Goal: Task Accomplishment & Management: Manage account settings

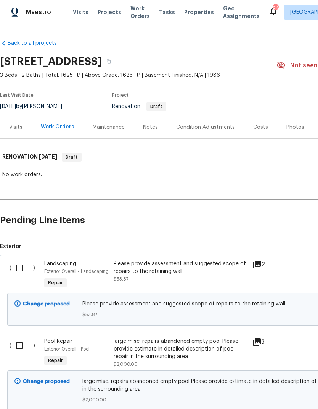
click at [19, 263] on input "checkbox" at bounding box center [22, 268] width 22 height 16
checkbox input "true"
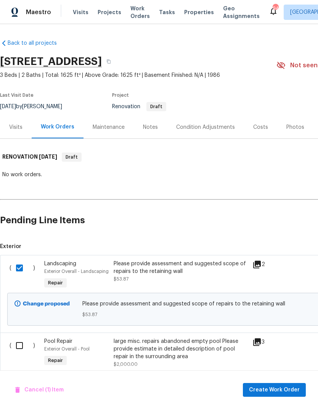
click at [19, 342] on input "checkbox" at bounding box center [22, 345] width 22 height 16
checkbox input "true"
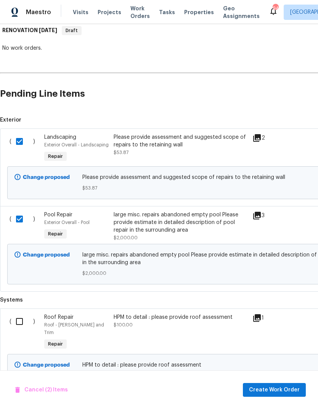
scroll to position [126, 0]
click at [19, 326] on input "checkbox" at bounding box center [22, 321] width 22 height 16
checkbox input "true"
click at [278, 389] on span "Create Work Order" at bounding box center [274, 390] width 51 height 10
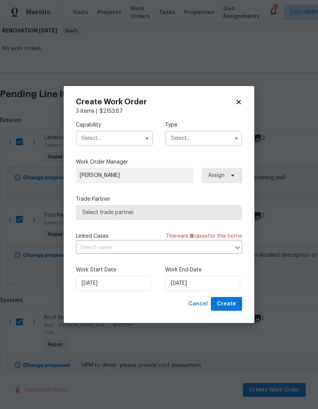
click at [121, 136] on input "text" at bounding box center [114, 138] width 77 height 15
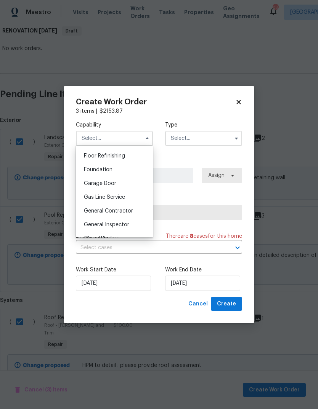
scroll to position [323, 0]
click at [121, 195] on span "General Contractor" at bounding box center [108, 196] width 49 height 5
type input "General Contractor"
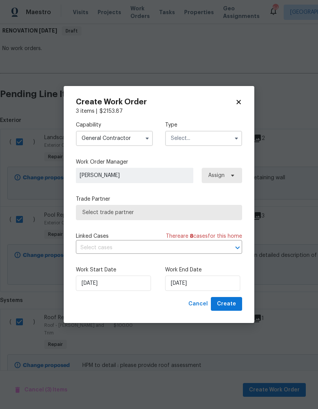
click at [212, 136] on input "text" at bounding box center [203, 138] width 77 height 15
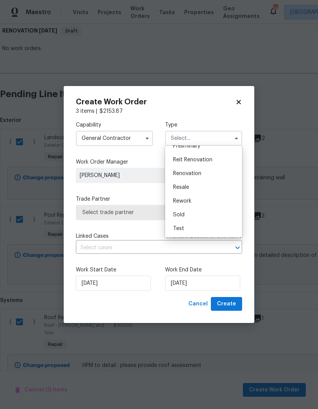
scroll to position [173, 0]
click at [198, 176] on span "Renovation" at bounding box center [187, 173] width 28 height 5
type input "Renovation"
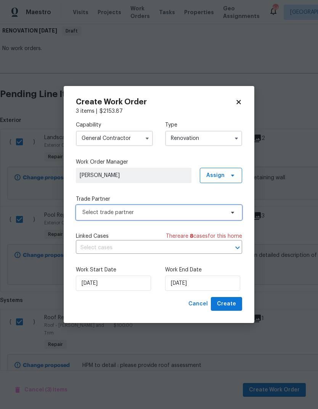
click at [179, 214] on span "Select trade partner" at bounding box center [153, 212] width 142 height 8
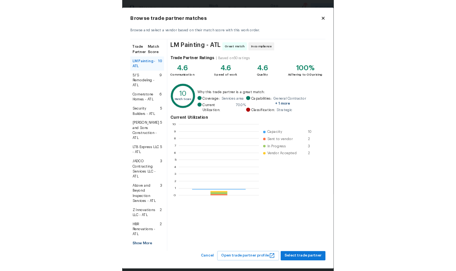
scroll to position [107, 121]
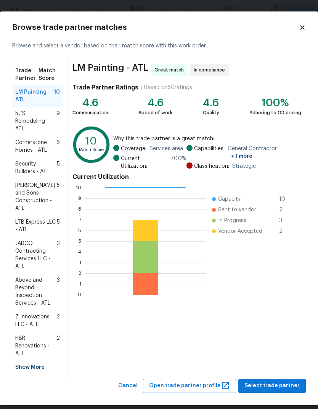
click at [34, 360] on div "Show More" at bounding box center [37, 367] width 51 height 14
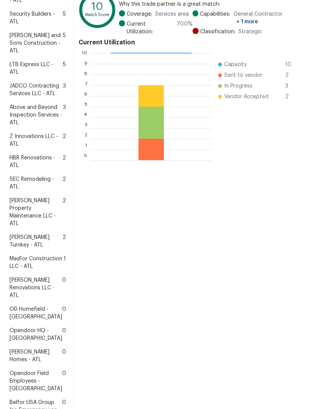
scroll to position [45, 0]
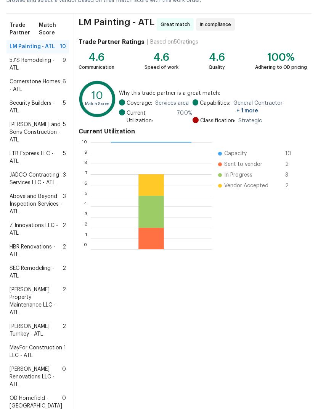
click at [36, 316] on span "Glen Property Maintenance LLC - ATL" at bounding box center [36, 301] width 53 height 31
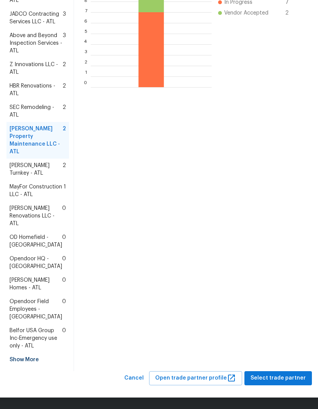
scroll to position [267, 0]
click at [275, 377] on span "Select trade partner" at bounding box center [278, 378] width 55 height 10
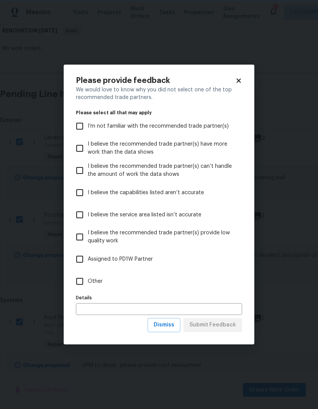
scroll to position [0, 0]
click at [101, 283] on span "Other" at bounding box center [95, 281] width 15 height 8
click at [88, 283] on input "Other" at bounding box center [80, 281] width 16 height 16
checkbox input "true"
click at [223, 324] on span "Submit Feedback" at bounding box center [213, 325] width 47 height 10
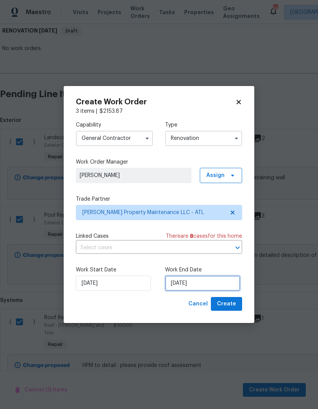
click at [210, 283] on input "[DATE]" at bounding box center [202, 282] width 75 height 15
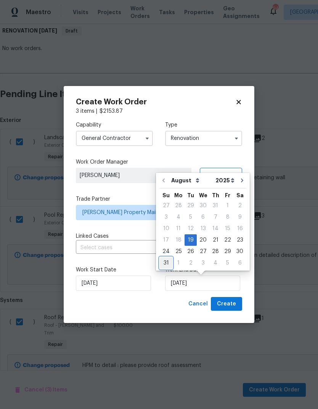
click at [168, 263] on div "31" at bounding box center [166, 262] width 13 height 11
type input "[DATE]"
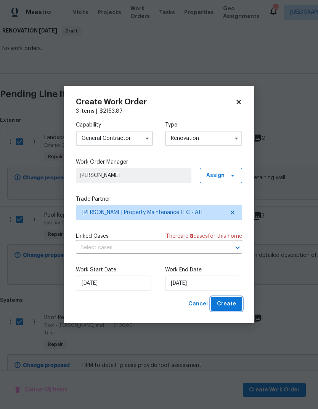
click at [234, 300] on span "Create" at bounding box center [226, 304] width 19 height 10
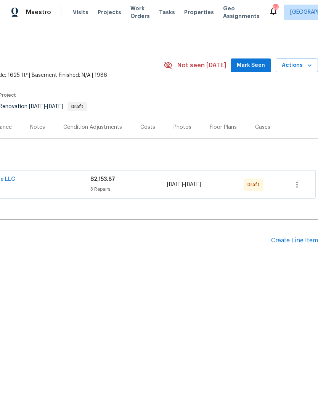
scroll to position [0, 113]
click at [298, 184] on icon "button" at bounding box center [297, 184] width 9 height 9
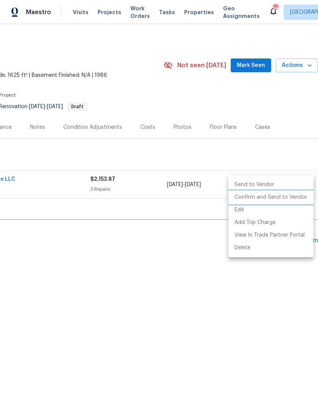
click at [281, 195] on li "Confirm and Send to Vendor" at bounding box center [271, 197] width 85 height 13
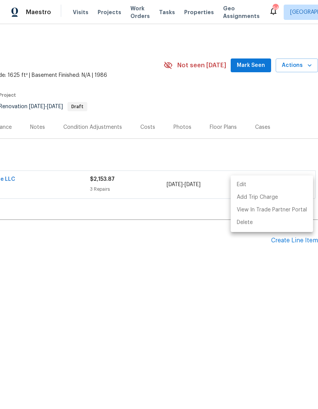
click at [252, 289] on div at bounding box center [159, 204] width 318 height 409
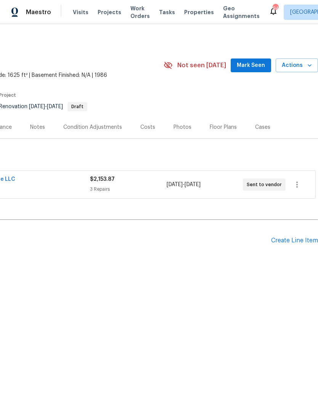
click at [294, 242] on div "Create Line Item" at bounding box center [294, 240] width 47 height 7
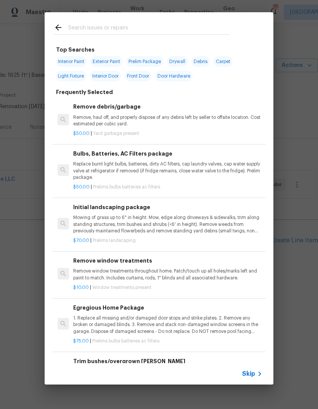
click at [157, 26] on input "text" at bounding box center [149, 28] width 162 height 11
type input "Ini"
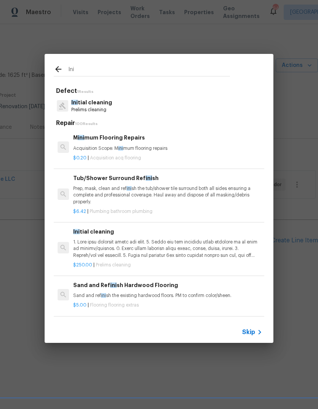
click at [105, 110] on p "Prelims cleaning" at bounding box center [91, 110] width 41 height 6
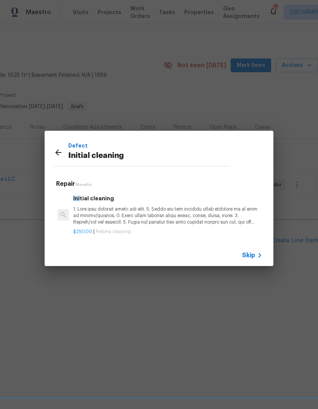
click at [160, 202] on h6 "Ini tial cleaning" at bounding box center [167, 198] width 189 height 8
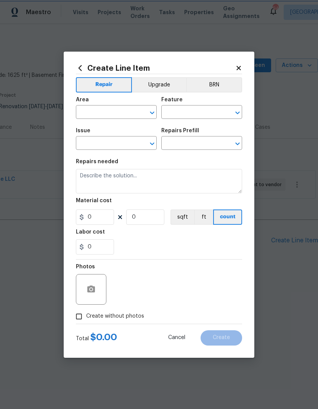
type input "Home Readiness Packages"
type input "Initial cleaning"
type input "Initial cleaning $250.00"
type textarea "1. Wipe down exterior doors and trim. 2. Clean out all exterior light fixtures …"
type input "250"
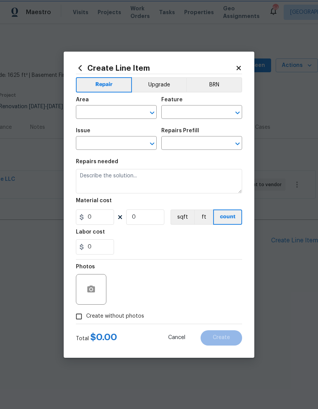
type input "1"
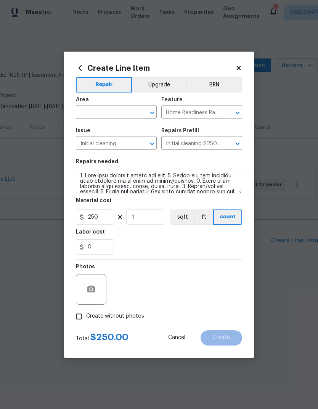
click at [114, 113] on input "text" at bounding box center [106, 113] width 60 height 12
click at [120, 141] on li "Interior Overall" at bounding box center [116, 142] width 81 height 13
type input "Interior Overall"
click at [94, 287] on icon "button" at bounding box center [91, 288] width 8 height 7
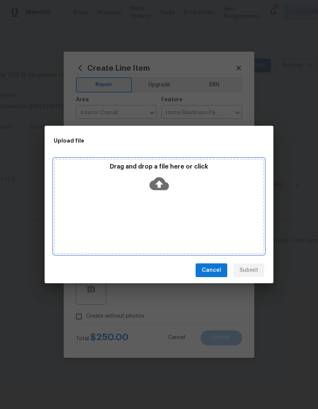
click at [146, 217] on div "Drag and drop a file here or click" at bounding box center [159, 205] width 211 height 95
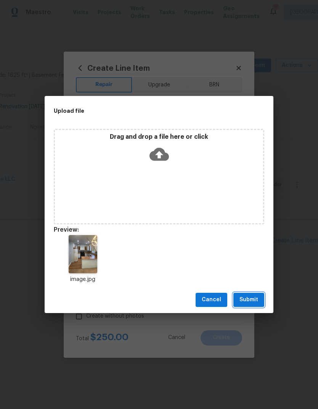
click at [253, 303] on span "Submit" at bounding box center [249, 300] width 19 height 10
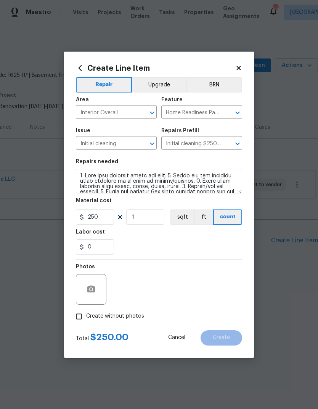
click at [241, 66] on icon at bounding box center [239, 68] width 7 height 7
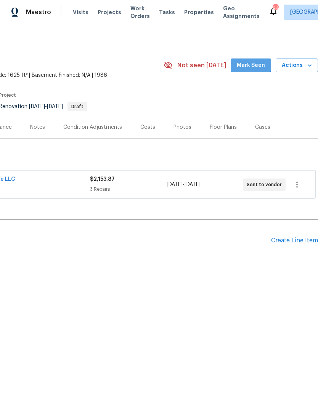
click at [249, 61] on span "Mark Seen" at bounding box center [251, 66] width 28 height 10
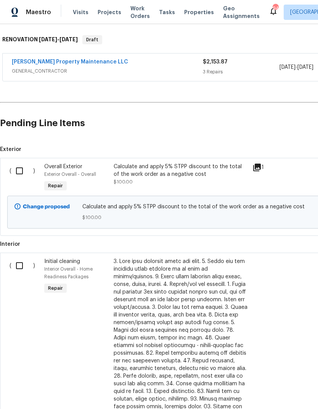
scroll to position [117, 0]
click at [19, 171] on input "checkbox" at bounding box center [22, 171] width 22 height 16
checkbox input "true"
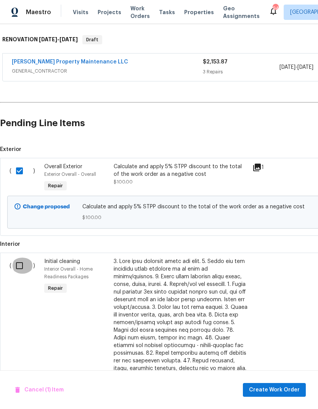
click at [21, 269] on input "checkbox" at bounding box center [22, 265] width 22 height 16
checkbox input "true"
click at [279, 271] on span "Create Work Order" at bounding box center [274, 390] width 51 height 10
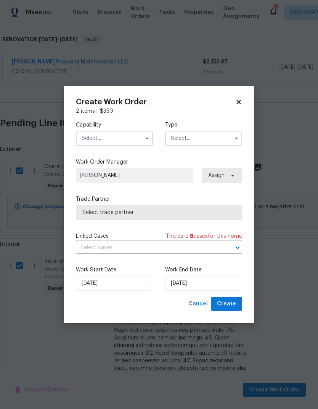
click at [116, 136] on input "text" at bounding box center [114, 138] width 77 height 15
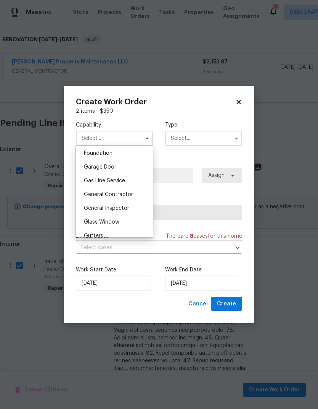
scroll to position [335, 0]
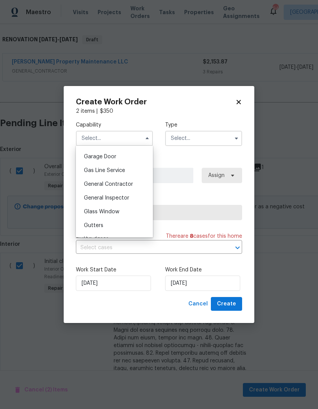
click at [123, 183] on span "General Contractor" at bounding box center [108, 183] width 49 height 5
type input "General Contractor"
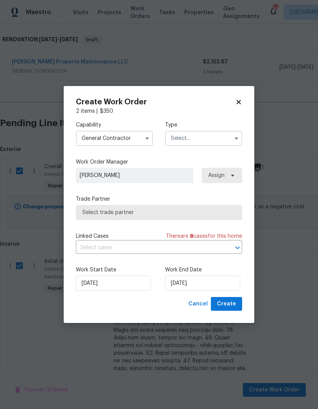
click at [200, 140] on input "text" at bounding box center [203, 138] width 77 height 15
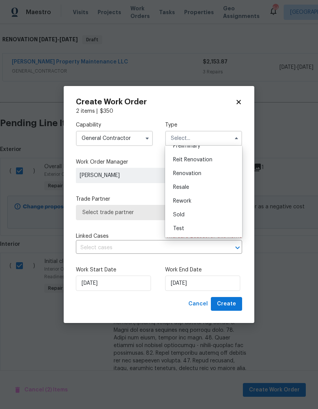
scroll to position [173, 0]
click at [199, 173] on span "Renovation" at bounding box center [187, 173] width 28 height 5
type input "Renovation"
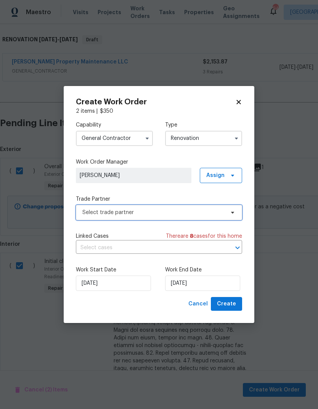
click at [212, 214] on span "Select trade partner" at bounding box center [153, 212] width 142 height 8
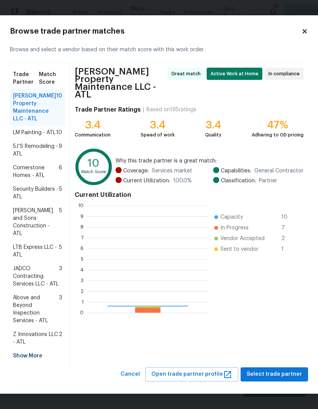
scroll to position [107, 121]
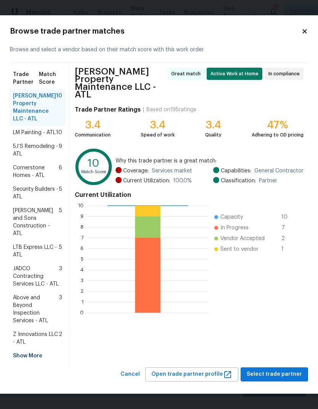
click at [48, 129] on span "LM Painting - ATL" at bounding box center [34, 133] width 43 height 8
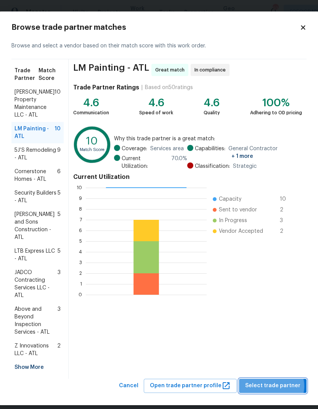
click at [275, 271] on span "Select trade partner" at bounding box center [273, 386] width 55 height 10
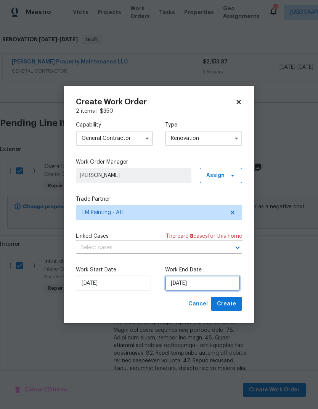
click at [212, 271] on input "[DATE]" at bounding box center [202, 282] width 75 height 15
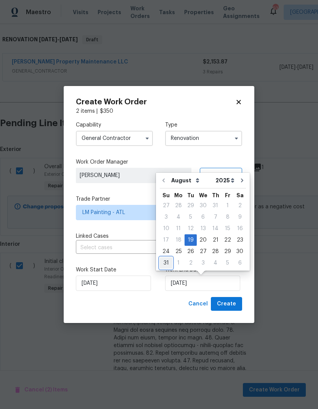
click at [166, 260] on div "31" at bounding box center [166, 262] width 13 height 11
type input "[DATE]"
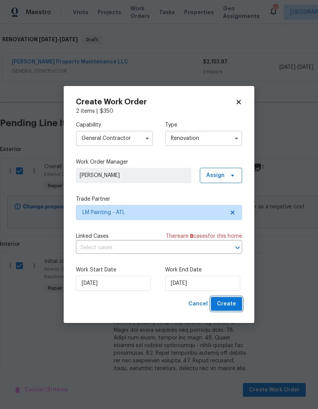
click at [229, 271] on span "Create" at bounding box center [226, 304] width 19 height 10
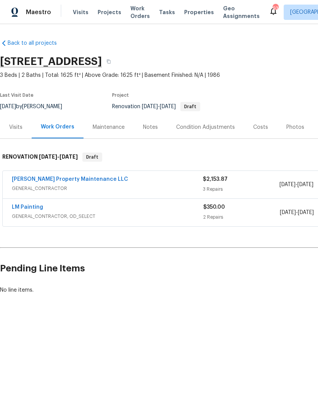
scroll to position [0, 0]
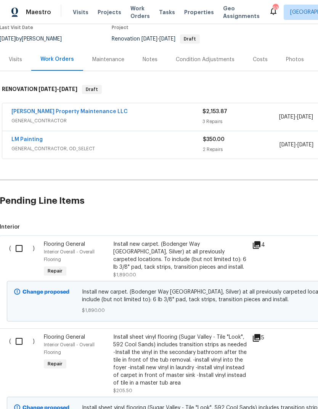
scroll to position [68, 1]
click at [19, 244] on input "checkbox" at bounding box center [22, 248] width 22 height 16
checkbox input "true"
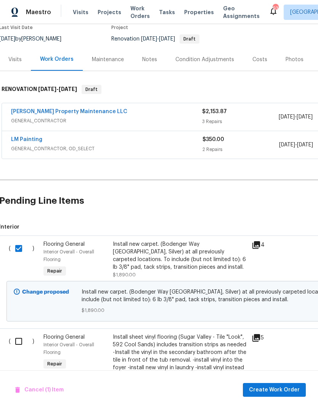
click at [16, 343] on input "checkbox" at bounding box center [22, 341] width 22 height 16
checkbox input "true"
click at [284, 389] on span "Create Work Order" at bounding box center [274, 390] width 51 height 10
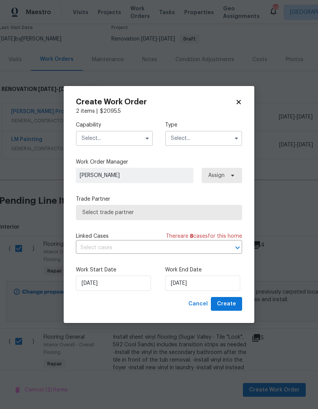
click at [118, 140] on input "text" at bounding box center [114, 138] width 77 height 15
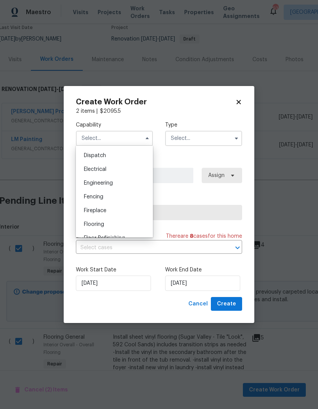
scroll to position [261, 0]
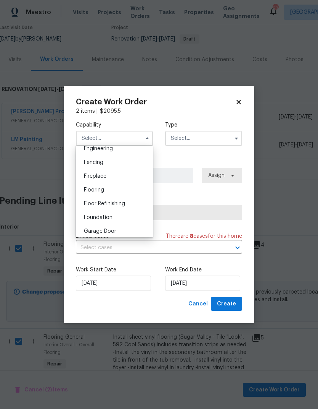
click at [110, 189] on div "Flooring" at bounding box center [114, 190] width 73 height 14
type input "Flooring"
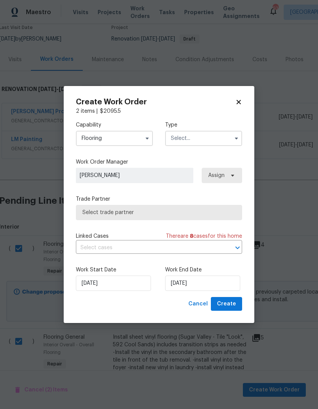
click at [205, 137] on input "text" at bounding box center [203, 138] width 77 height 15
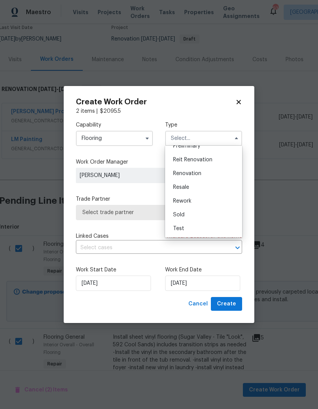
scroll to position [173, 0]
click at [202, 170] on div "Renovation" at bounding box center [203, 173] width 73 height 14
type input "Renovation"
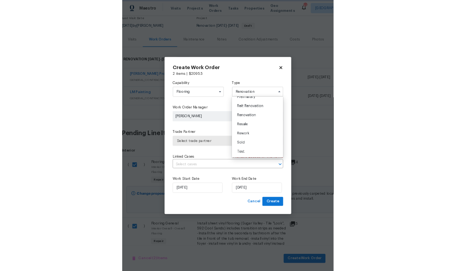
scroll to position [0, 0]
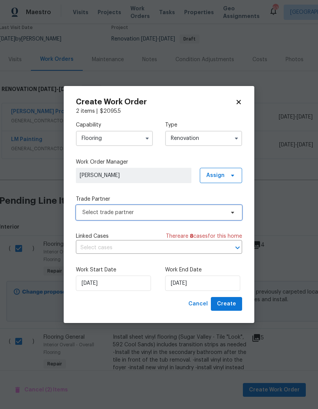
click at [195, 210] on span "Select trade partner" at bounding box center [153, 212] width 142 height 8
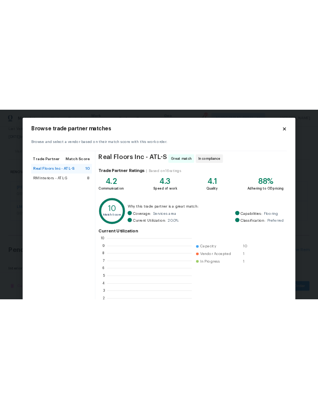
scroll to position [1, 1]
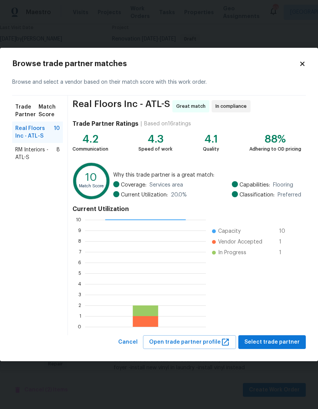
click at [36, 149] on span "RM Interiors - ATL-S" at bounding box center [35, 153] width 41 height 15
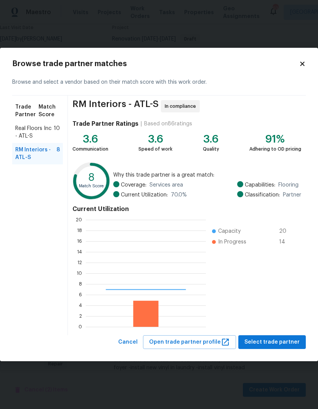
scroll to position [107, 120]
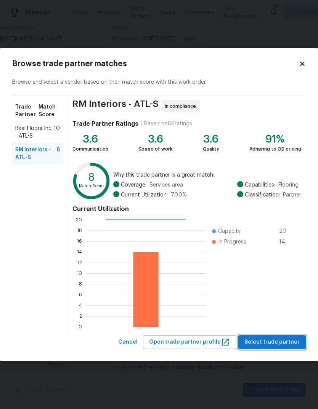
click at [283, 340] on span "Select trade partner" at bounding box center [272, 342] width 55 height 10
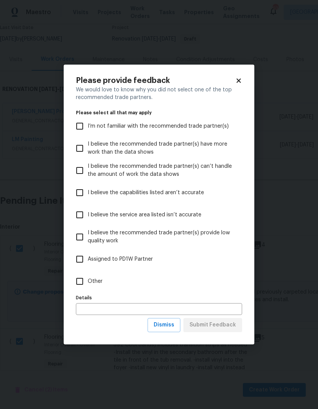
click at [102, 275] on label "Other" at bounding box center [154, 281] width 165 height 22
click at [88, 275] on input "Other" at bounding box center [80, 281] width 16 height 16
checkbox input "true"
click at [219, 322] on span "Submit Feedback" at bounding box center [213, 325] width 47 height 10
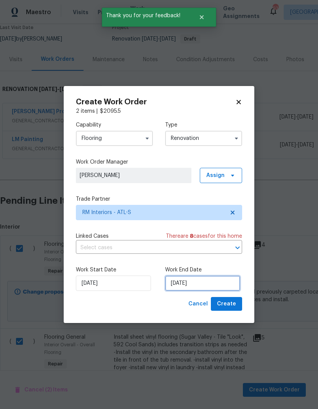
click at [213, 282] on input "[DATE]" at bounding box center [202, 282] width 75 height 15
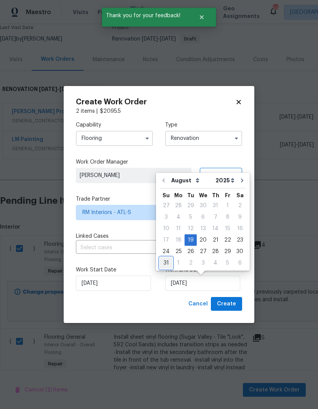
click at [166, 263] on div "31" at bounding box center [166, 262] width 13 height 11
type input "[DATE]"
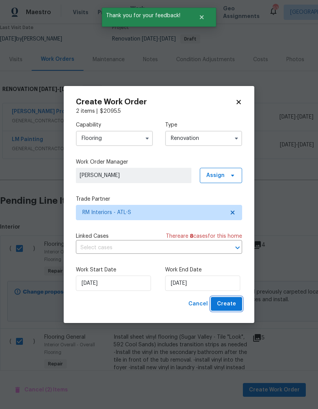
click at [231, 304] on span "Create" at bounding box center [226, 304] width 19 height 10
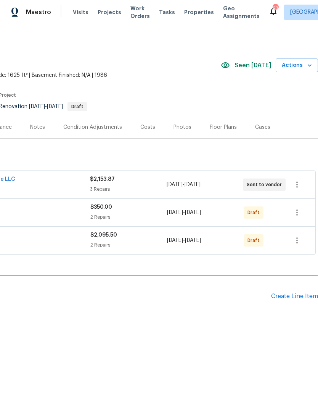
scroll to position [0, 113]
click at [297, 239] on icon "button" at bounding box center [297, 240] width 9 height 9
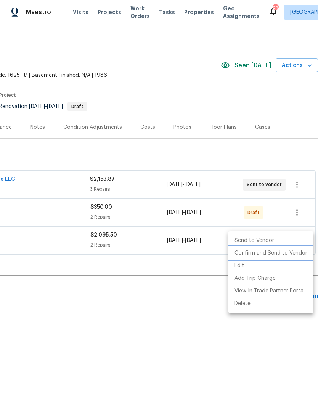
click at [278, 252] on li "Confirm and Send to Vendor" at bounding box center [271, 253] width 85 height 13
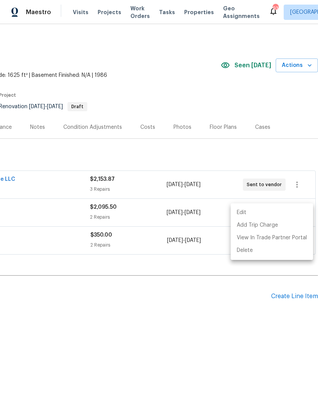
click at [223, 341] on div at bounding box center [159, 204] width 318 height 409
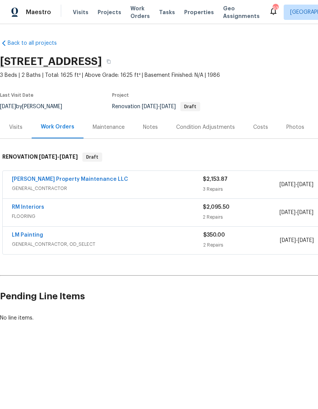
scroll to position [0, 0]
click at [25, 206] on link "RM Interiors" at bounding box center [28, 206] width 32 height 5
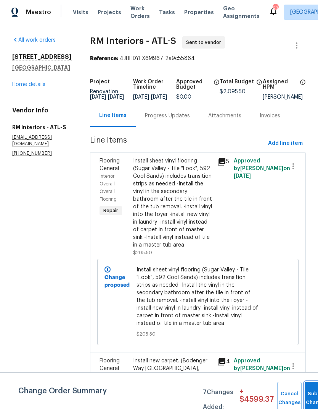
click at [308, 391] on button "Submit Changes" at bounding box center [317, 397] width 24 height 33
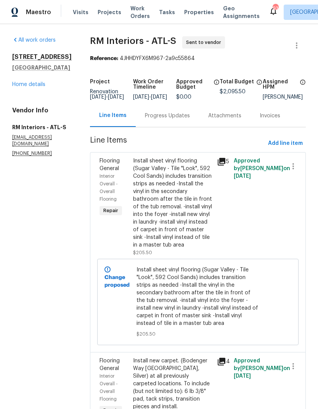
click at [161, 120] on div "Progress Updates" at bounding box center [167, 116] width 45 height 8
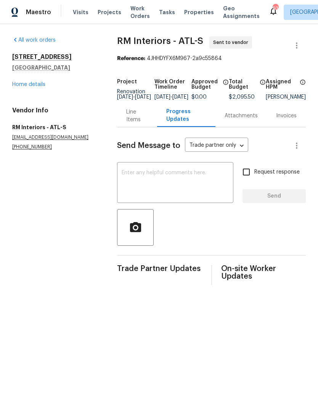
click at [178, 180] on textarea at bounding box center [175, 183] width 107 height 27
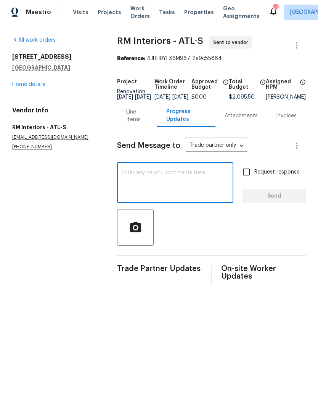
click at [249, 176] on input "Request response" at bounding box center [247, 172] width 16 height 16
checkbox input "true"
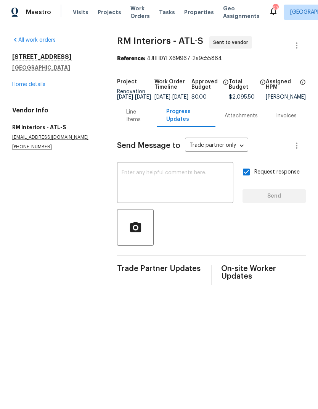
click at [174, 178] on textarea at bounding box center [175, 183] width 107 height 27
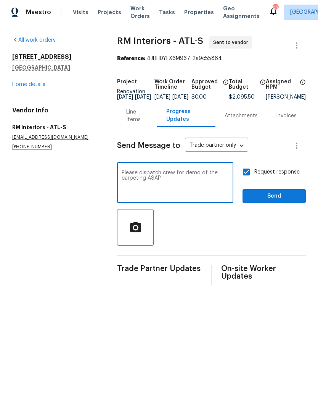
type textarea "Please dispatch crew for demo of the carpeting ASAP"
click at [272, 201] on span "Send" at bounding box center [274, 196] width 51 height 10
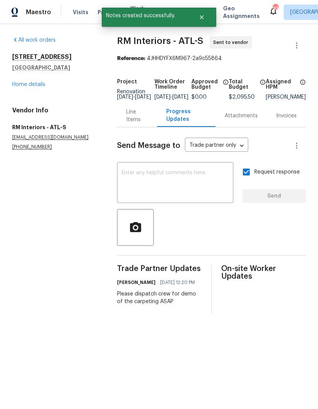
click at [38, 85] on link "Home details" at bounding box center [28, 84] width 33 height 5
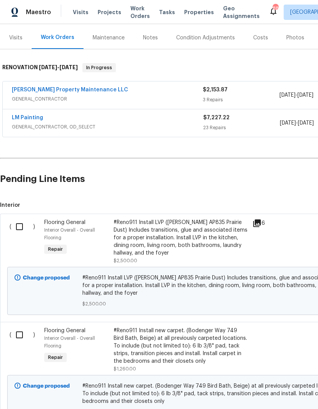
scroll to position [89, 0]
click at [20, 228] on input "checkbox" at bounding box center [22, 226] width 22 height 16
checkbox input "true"
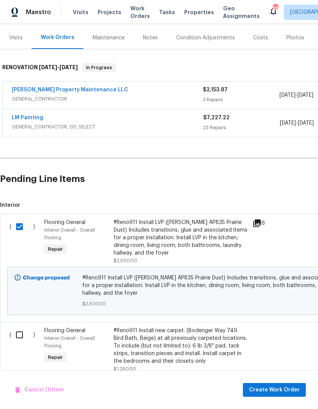
click at [20, 334] on input "checkbox" at bounding box center [22, 334] width 22 height 16
checkbox input "true"
click at [278, 385] on span "Create Work Order" at bounding box center [274, 390] width 51 height 10
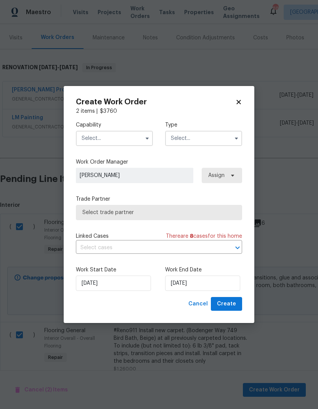
click at [116, 142] on input "text" at bounding box center [114, 138] width 77 height 15
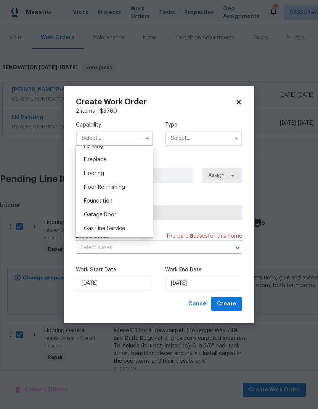
scroll to position [278, 0]
click at [115, 171] on div "Flooring" at bounding box center [114, 172] width 73 height 14
type input "Flooring"
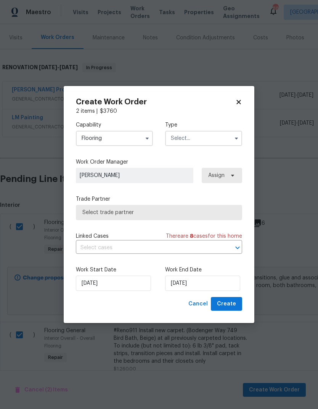
click at [210, 138] on input "text" at bounding box center [203, 138] width 77 height 15
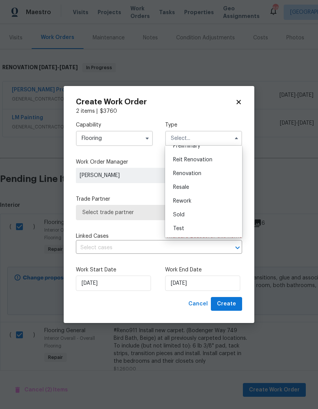
scroll to position [173, 0]
click at [198, 174] on span "Renovation" at bounding box center [187, 173] width 28 height 5
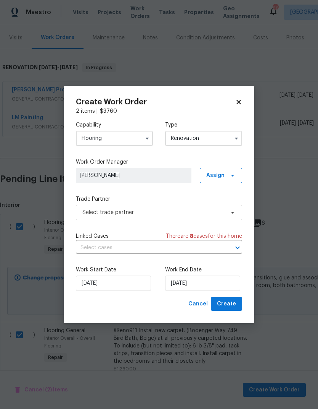
type input "Renovation"
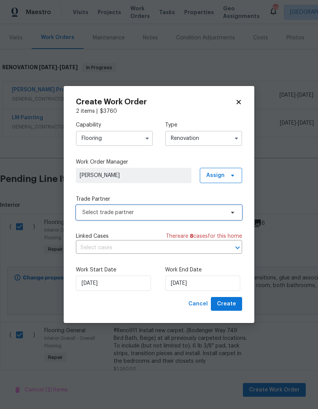
click at [189, 210] on span "Select trade partner" at bounding box center [153, 212] width 142 height 8
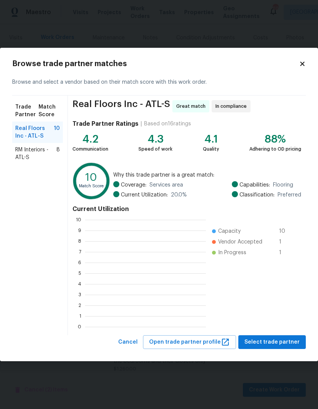
scroll to position [107, 121]
click at [41, 148] on span "RM Interiors - ATL-S" at bounding box center [35, 153] width 41 height 15
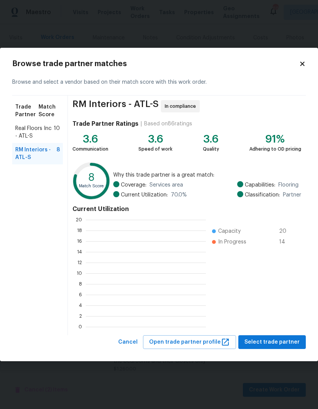
scroll to position [107, 120]
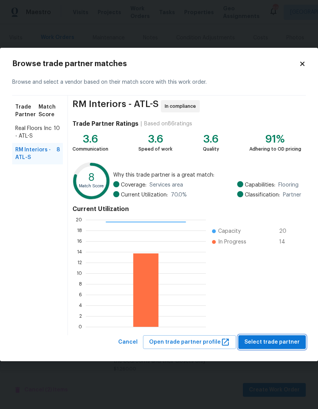
click at [277, 339] on span "Select trade partner" at bounding box center [272, 342] width 55 height 10
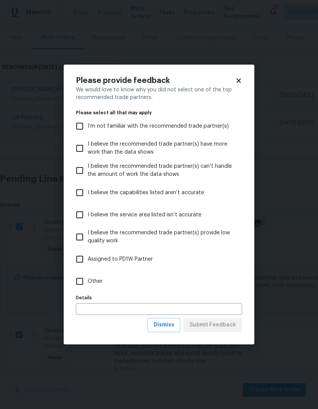
click at [87, 276] on input "Other" at bounding box center [80, 281] width 16 height 16
checkbox input "true"
click at [217, 323] on span "Submit Feedback" at bounding box center [213, 325] width 47 height 10
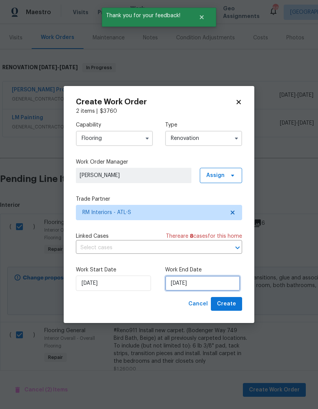
click at [208, 283] on input "[DATE]" at bounding box center [202, 282] width 75 height 15
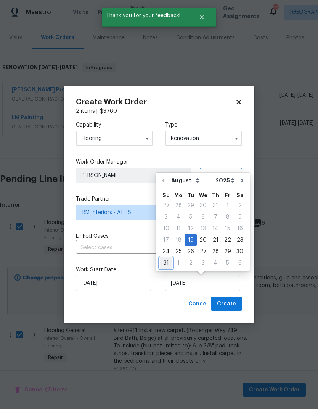
click at [166, 263] on div "31" at bounding box center [166, 262] width 13 height 11
type input "[DATE]"
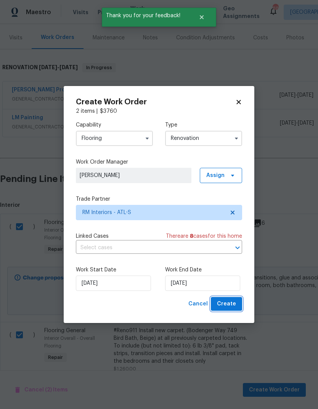
click at [236, 304] on span "Create" at bounding box center [226, 304] width 19 height 10
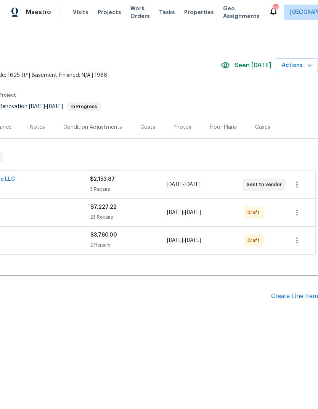
scroll to position [0, 113]
click at [301, 242] on icon "button" at bounding box center [297, 240] width 9 height 9
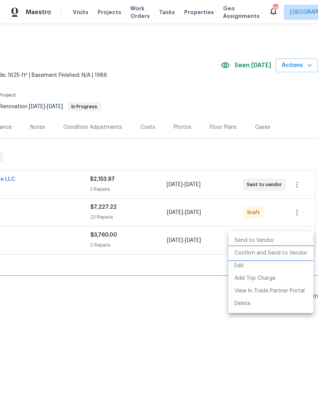
click at [286, 254] on li "Confirm and Send to Vendor" at bounding box center [271, 253] width 85 height 13
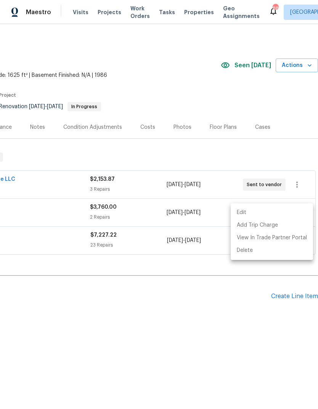
click at [231, 333] on div at bounding box center [159, 204] width 318 height 409
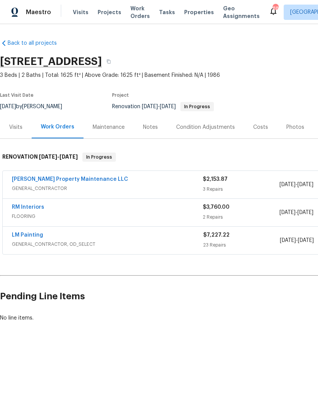
scroll to position [0, 0]
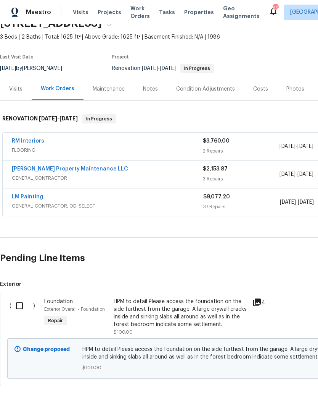
scroll to position [37, 0]
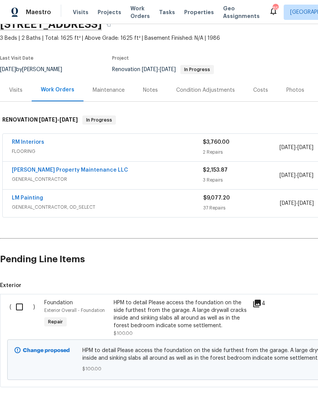
click at [21, 303] on input "checkbox" at bounding box center [22, 307] width 22 height 16
checkbox input "true"
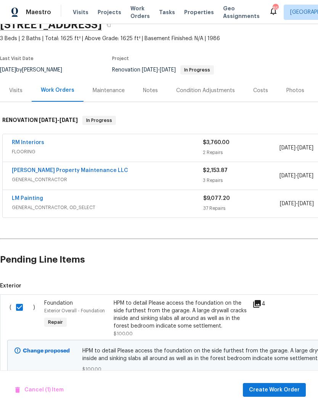
scroll to position [31, 0]
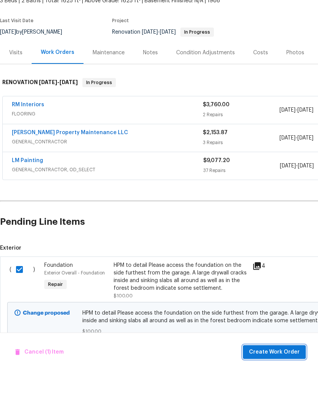
click at [281, 385] on span "Create Work Order" at bounding box center [274, 390] width 51 height 10
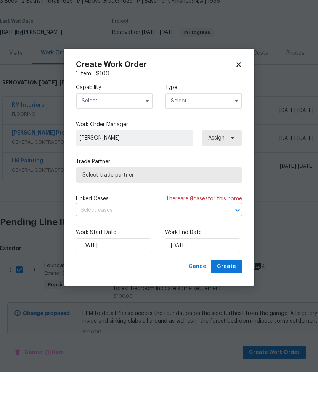
click at [120, 131] on input "text" at bounding box center [114, 138] width 77 height 15
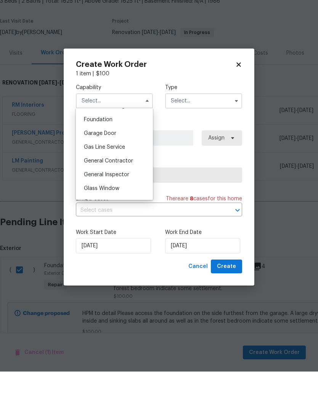
scroll to position [318, 0]
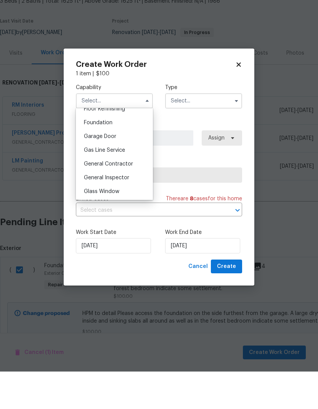
click at [112, 157] on span "Foundation" at bounding box center [98, 159] width 29 height 5
type input "Foundation"
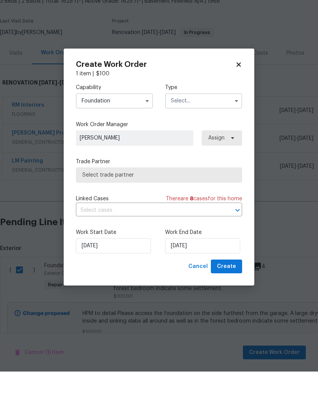
click at [206, 131] on input "text" at bounding box center [203, 138] width 77 height 15
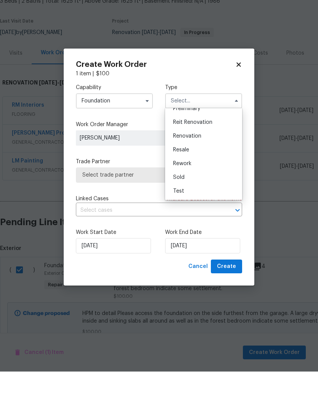
scroll to position [173, 0]
click at [192, 171] on span "Renovation" at bounding box center [187, 173] width 28 height 5
type input "Renovation"
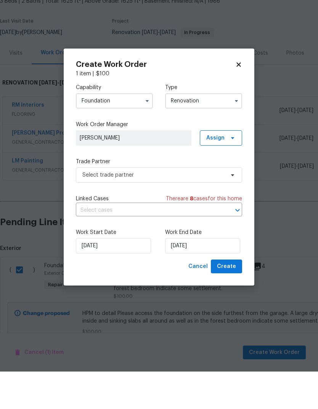
scroll to position [0, 0]
click at [202, 208] on span "Select trade partner" at bounding box center [153, 212] width 142 height 8
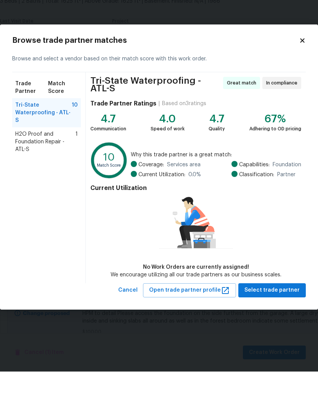
click at [57, 168] on span "H2O Proof and Foundation Repair - ATL-S" at bounding box center [45, 179] width 60 height 23
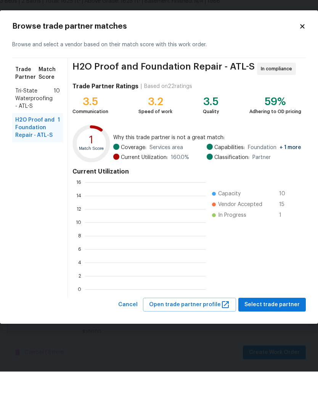
scroll to position [107, 121]
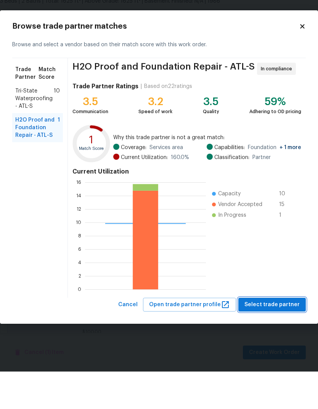
click at [279, 337] on span "Select trade partner" at bounding box center [272, 342] width 55 height 10
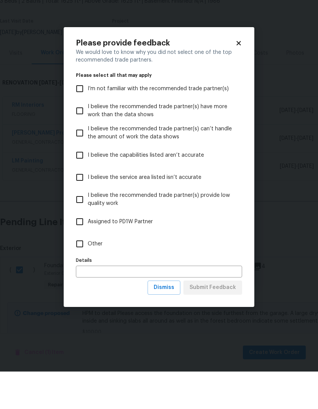
click at [93, 277] on span "Other" at bounding box center [95, 281] width 15 height 8
click at [88, 273] on input "Other" at bounding box center [80, 281] width 16 height 16
checkbox input "true"
click at [226, 320] on span "Submit Feedback" at bounding box center [213, 325] width 47 height 10
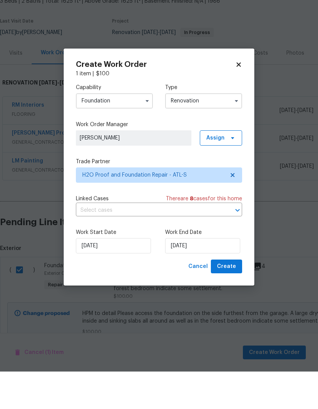
scroll to position [0, 0]
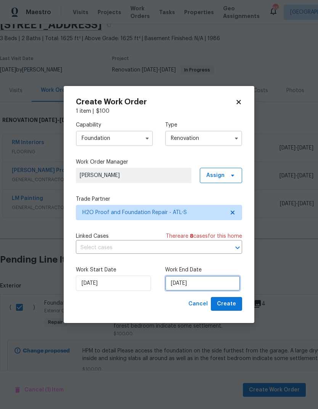
click at [209, 283] on input "[DATE]" at bounding box center [202, 282] width 75 height 15
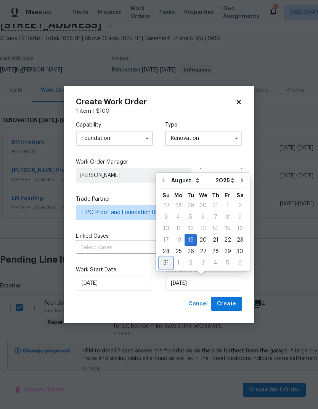
click at [167, 260] on div "31" at bounding box center [166, 262] width 13 height 11
type input "[DATE]"
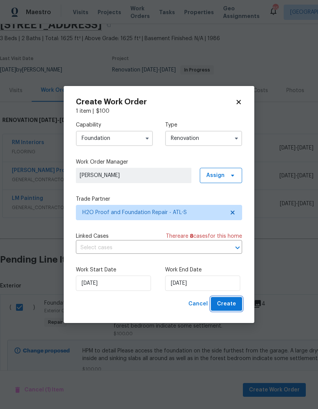
click at [226, 305] on span "Create" at bounding box center [226, 304] width 19 height 10
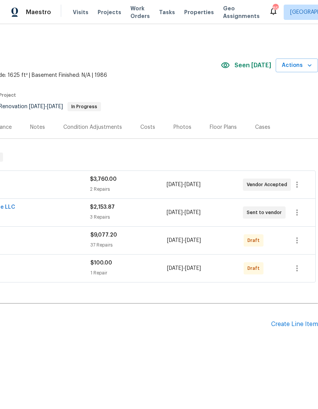
scroll to position [0, 113]
click at [296, 268] on icon "button" at bounding box center [297, 267] width 9 height 9
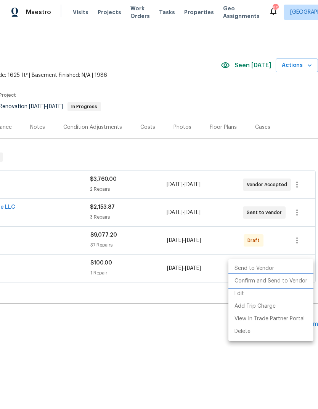
click at [280, 279] on li "Confirm and Send to Vendor" at bounding box center [271, 281] width 85 height 13
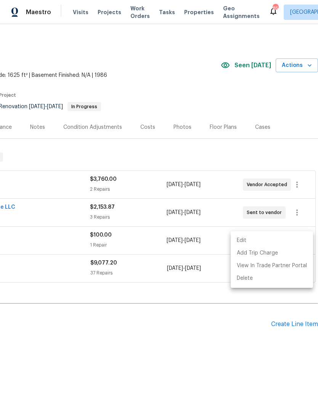
click at [216, 147] on div at bounding box center [159, 204] width 318 height 409
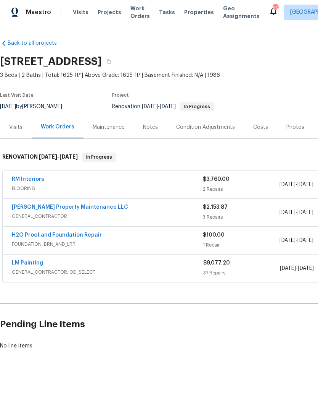
scroll to position [0, 0]
click at [53, 235] on link "H2O Proof and Foundation Repair" at bounding box center [57, 234] width 90 height 5
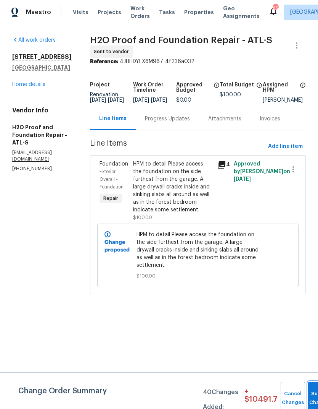
click at [308, 392] on button "Submit Changes" at bounding box center [320, 397] width 24 height 33
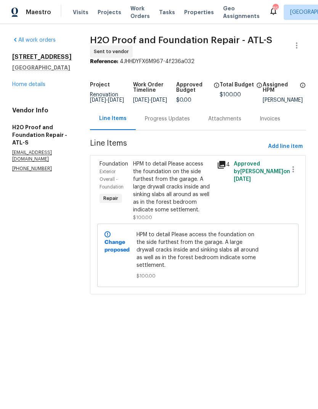
click at [146, 123] on div "Progress Updates" at bounding box center [167, 119] width 45 height 8
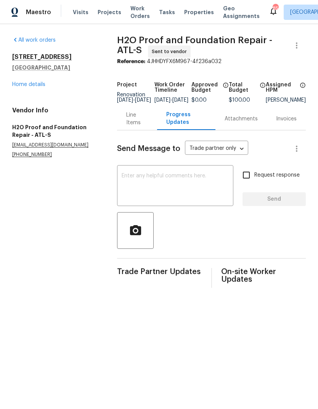
click at [247, 178] on input "Request response" at bounding box center [247, 175] width 16 height 16
checkbox input "true"
click at [181, 187] on textarea at bounding box center [175, 186] width 107 height 27
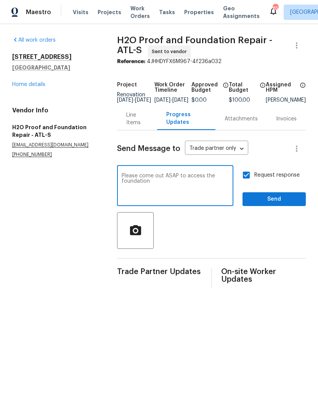
click at [192, 182] on textarea "Please come out ASAP to access the foundation" at bounding box center [175, 186] width 107 height 27
type textarea "Please come out ASAP to assess the foundation"
click at [277, 203] on span "Send" at bounding box center [274, 199] width 51 height 10
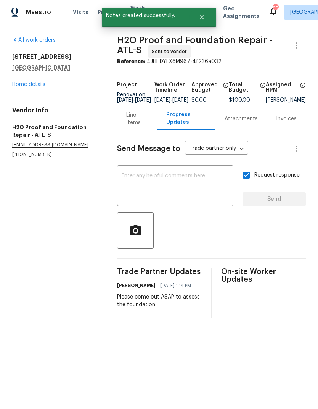
click at [42, 82] on link "Home details" at bounding box center [28, 84] width 33 height 5
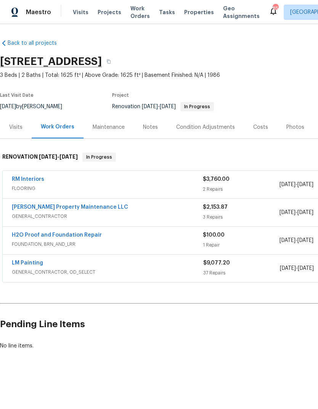
click at [29, 264] on link "LM Painting" at bounding box center [27, 262] width 31 height 5
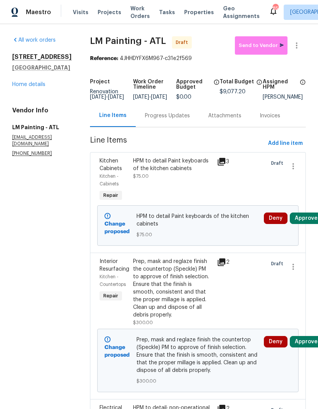
click at [38, 86] on link "Home details" at bounding box center [28, 84] width 33 height 5
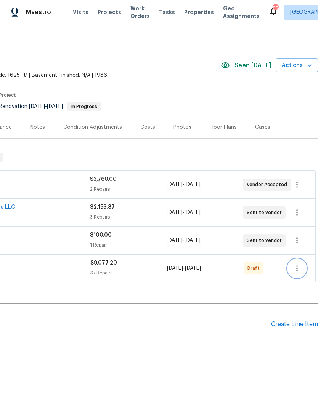
click at [300, 268] on icon "button" at bounding box center [297, 267] width 9 height 9
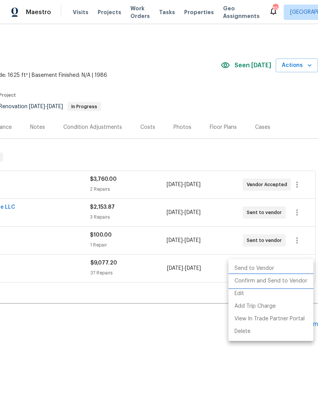
click at [273, 281] on li "Confirm and Send to Vendor" at bounding box center [271, 281] width 85 height 13
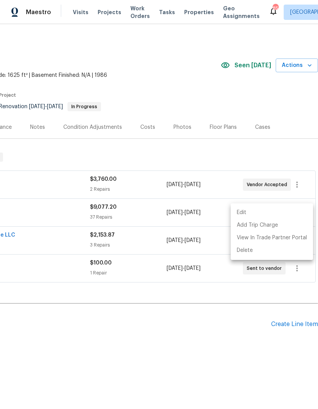
click at [199, 98] on div at bounding box center [159, 204] width 318 height 409
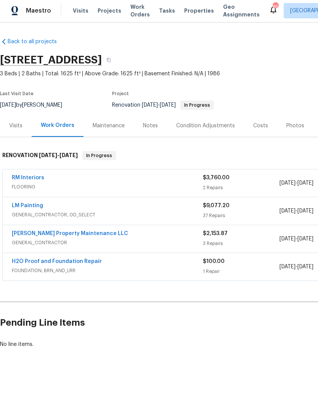
scroll to position [0, -3]
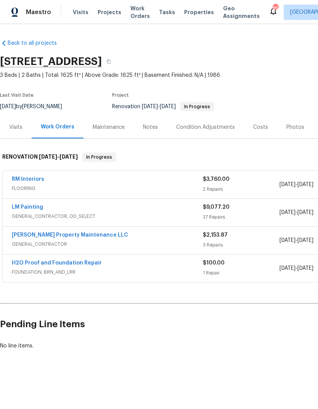
click at [26, 209] on link "LM Painting" at bounding box center [27, 206] width 31 height 5
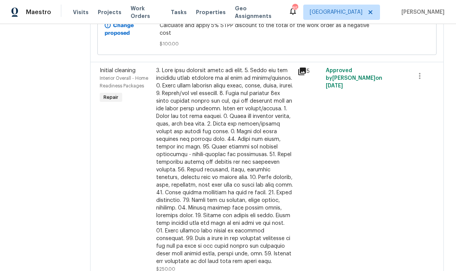
scroll to position [2072, 0]
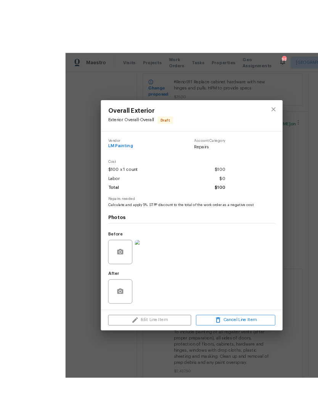
scroll to position [18, 0]
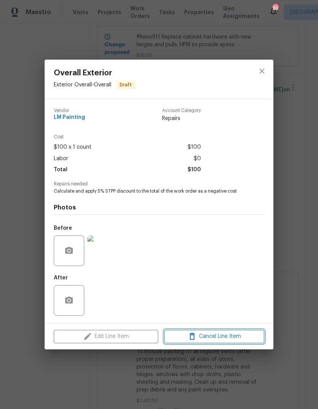
click at [223, 336] on span "Cancel Line Item" at bounding box center [214, 336] width 95 height 10
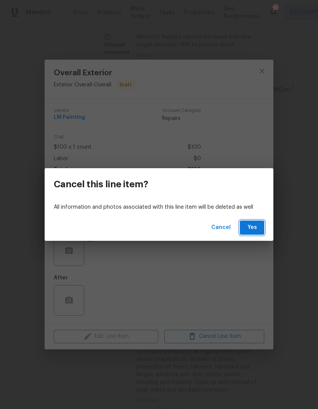
click at [253, 222] on button "Yes" at bounding box center [252, 227] width 24 height 14
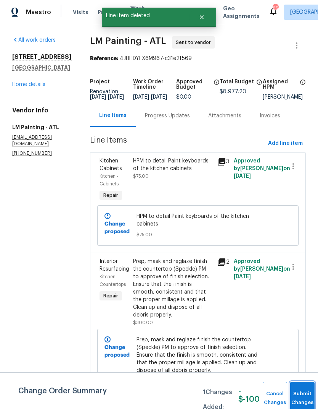
click at [303, 394] on button "Submit Changes" at bounding box center [303, 397] width 24 height 33
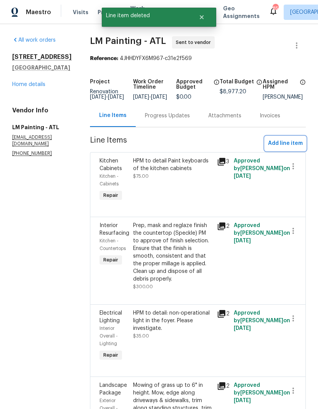
click at [286, 139] on span "Add line item" at bounding box center [285, 144] width 35 height 10
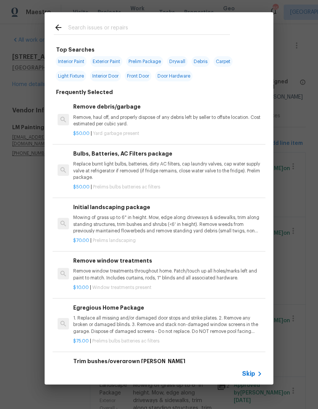
click at [139, 29] on input "text" at bounding box center [149, 28] width 162 height 11
type input "Stpp"
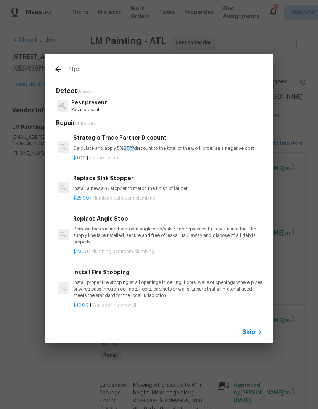
click at [139, 142] on div "Strategic Trade Partner Discount Calculate and apply 5% STPP discount to the to…" at bounding box center [167, 142] width 189 height 18
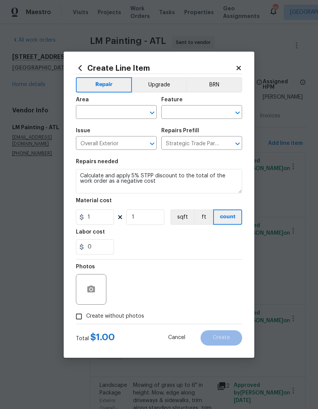
click at [113, 108] on input "text" at bounding box center [106, 113] width 60 height 12
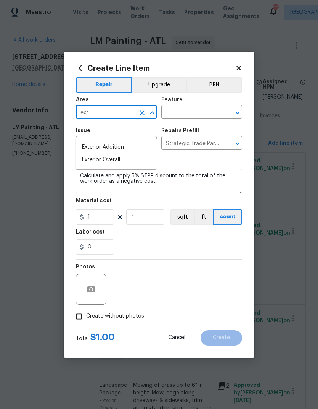
click at [127, 153] on li "Exterior Overall" at bounding box center [116, 159] width 81 height 13
type input "Exterior Overall"
click at [193, 109] on input "text" at bounding box center [192, 113] width 60 height 12
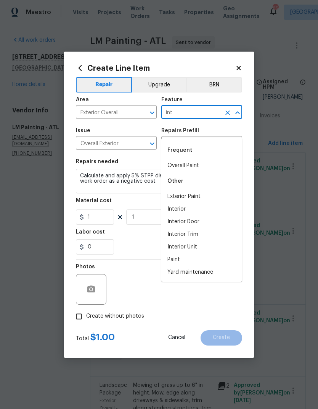
click at [181, 203] on li "Interior" at bounding box center [202, 209] width 81 height 13
type input "Interior"
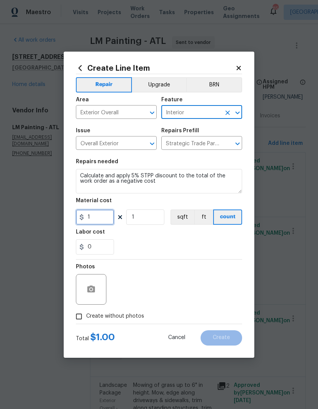
click at [103, 219] on input "1" at bounding box center [95, 216] width 38 height 15
click at [88, 218] on input "450" at bounding box center [95, 216] width 38 height 15
type input "-450"
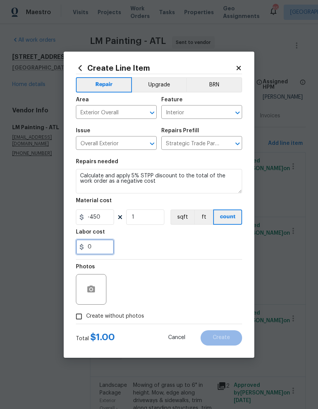
click at [103, 245] on input "0" at bounding box center [95, 246] width 38 height 15
click at [92, 284] on button "button" at bounding box center [91, 289] width 18 height 18
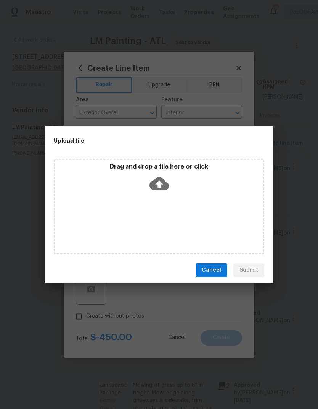
click at [215, 271] on span "Cancel" at bounding box center [211, 270] width 19 height 10
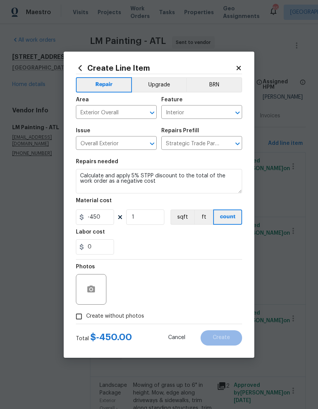
click at [82, 316] on input "Create without photos" at bounding box center [79, 316] width 15 height 15
checkbox input "true"
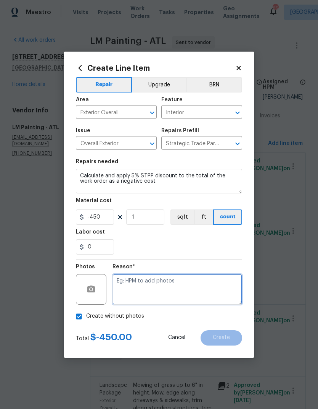
click at [170, 286] on textarea at bounding box center [178, 289] width 130 height 31
type textarea "Stpp"
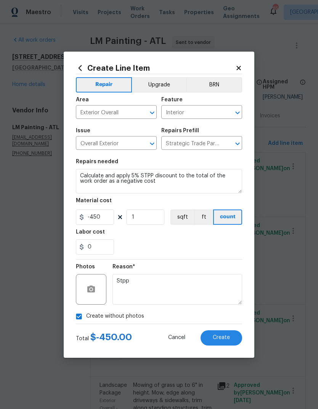
click at [225, 337] on span "Create" at bounding box center [221, 337] width 17 height 6
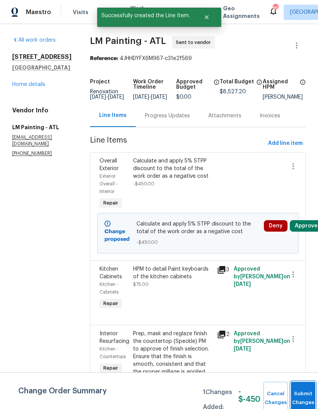
click at [305, 394] on button "Submit Changes" at bounding box center [303, 397] width 24 height 33
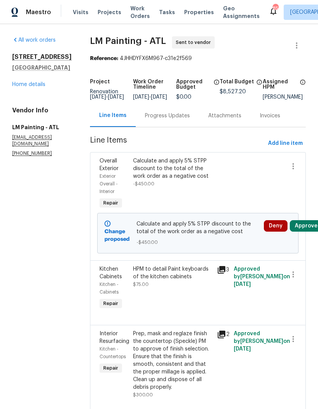
click at [23, 82] on link "Home details" at bounding box center [28, 84] width 33 height 5
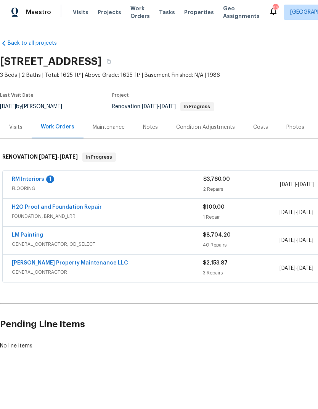
click at [53, 209] on link "H2O Proof and Foundation Repair" at bounding box center [57, 206] width 90 height 5
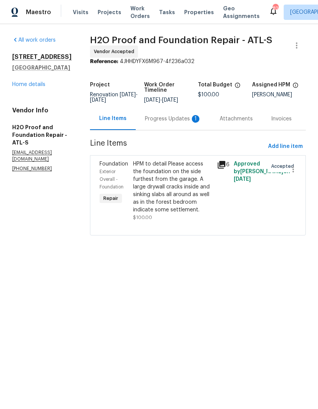
click at [164, 180] on div "HPM to detail Please access the foundation on the side furthest from the garage…" at bounding box center [172, 186] width 79 height 53
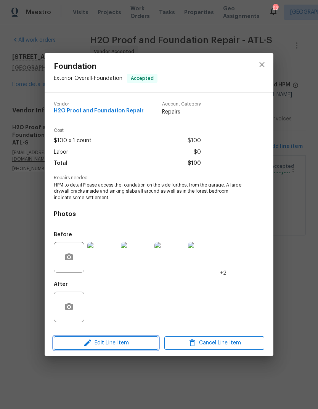
click at [121, 342] on span "Edit Line Item" at bounding box center [106, 343] width 100 height 10
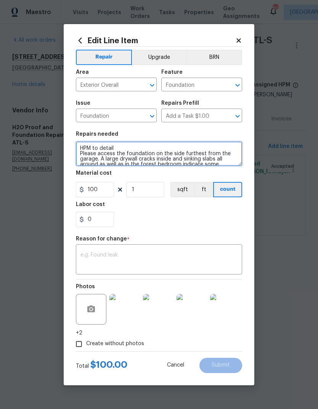
click at [107, 152] on textarea "HPM to detail Please access the foundation on the side furthest from the garage…" at bounding box center [159, 153] width 166 height 24
type textarea "HPM to detail Please assess the foundation on the side furthest from the garage…"
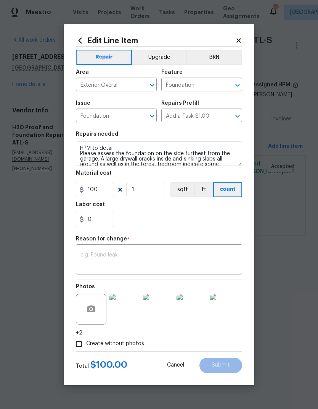
click at [178, 257] on textarea at bounding box center [159, 260] width 157 height 16
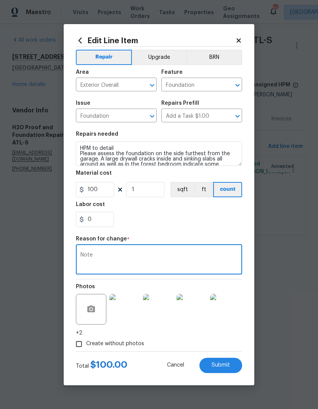
type textarea "Note"
click at [225, 367] on span "Submit" at bounding box center [221, 365] width 18 height 6
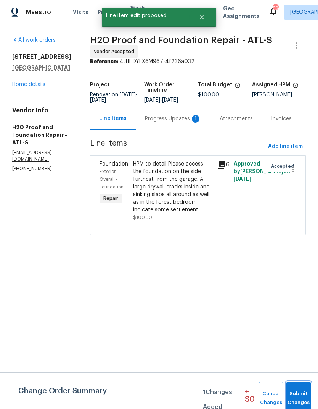
click at [300, 402] on span "Submit Changes" at bounding box center [299, 398] width 17 height 18
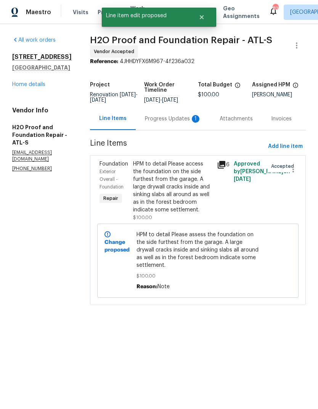
click at [167, 242] on span "HPM to detail Please assess the foundation on the side furthest from the garage…" at bounding box center [198, 250] width 123 height 38
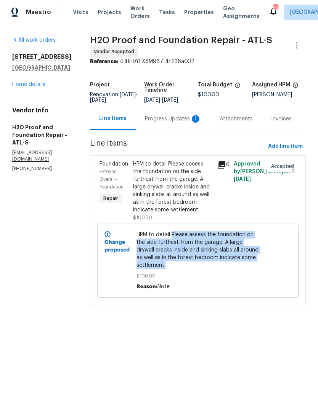
click at [215, 146] on span "Line Items" at bounding box center [177, 146] width 175 height 14
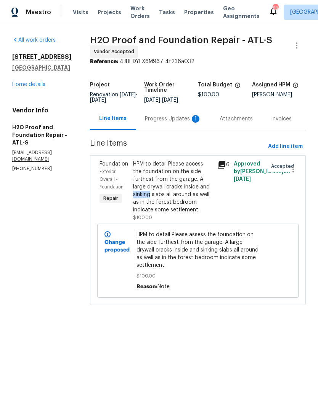
click at [222, 203] on div "6" at bounding box center [223, 191] width 17 height 66
click at [41, 87] on link "Home details" at bounding box center [28, 84] width 33 height 5
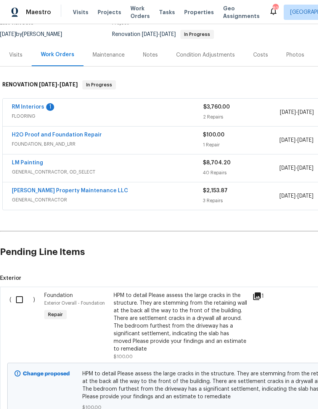
scroll to position [73, 0]
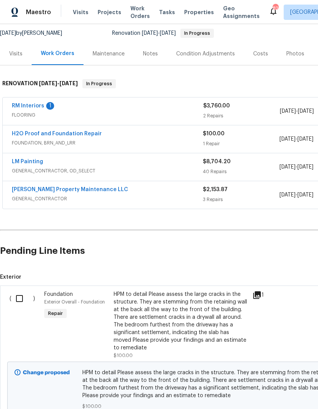
click at [21, 297] on input "checkbox" at bounding box center [22, 298] width 22 height 16
checkbox input "true"
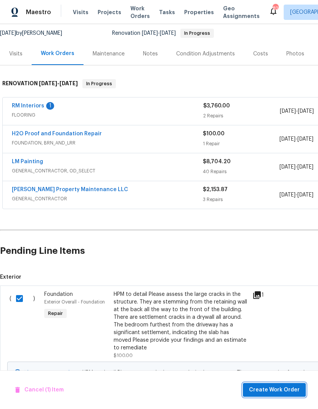
click at [275, 388] on span "Create Work Order" at bounding box center [274, 390] width 51 height 10
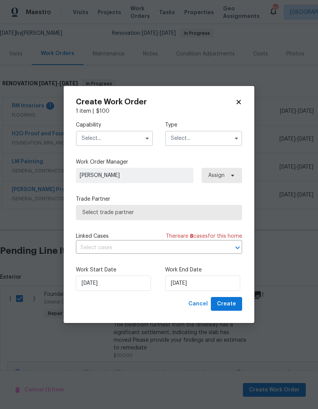
click at [118, 139] on input "text" at bounding box center [114, 138] width 77 height 15
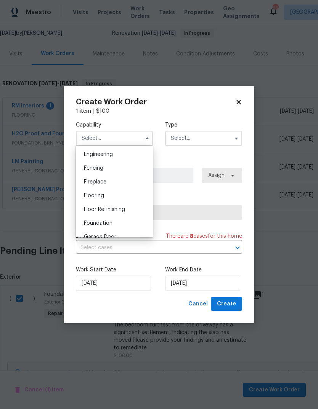
scroll to position [255, 0]
click at [108, 220] on span "Foundation" at bounding box center [98, 222] width 29 height 5
type input "Foundation"
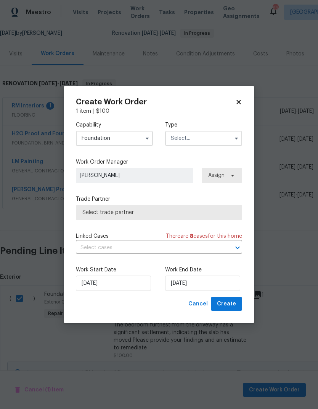
click at [199, 137] on input "text" at bounding box center [203, 138] width 77 height 15
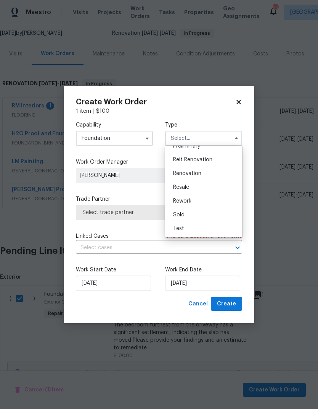
scroll to position [173, 0]
click at [199, 174] on span "Renovation" at bounding box center [187, 173] width 28 height 5
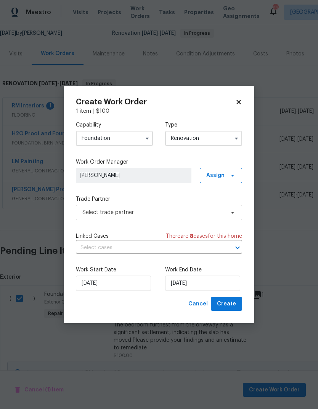
type input "Renovation"
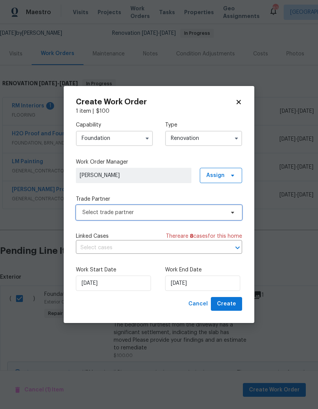
click at [197, 215] on span "Select trade partner" at bounding box center [153, 212] width 142 height 8
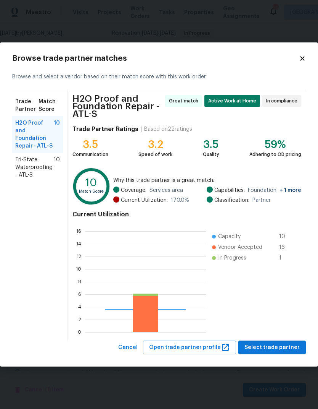
scroll to position [107, 121]
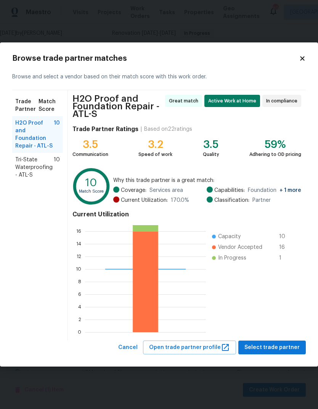
click at [38, 156] on span "Tri-State Waterproofing - ATL-S" at bounding box center [34, 167] width 39 height 23
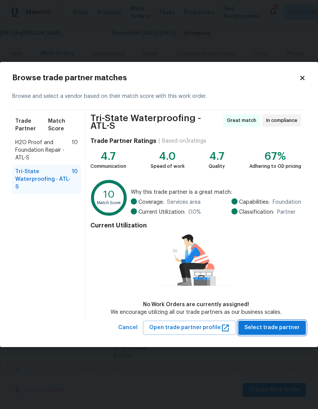
click at [283, 328] on span "Select trade partner" at bounding box center [272, 328] width 55 height 10
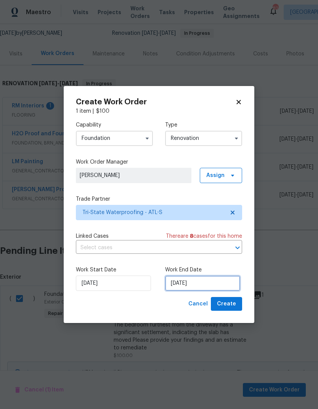
click at [210, 283] on input "[DATE]" at bounding box center [202, 282] width 75 height 15
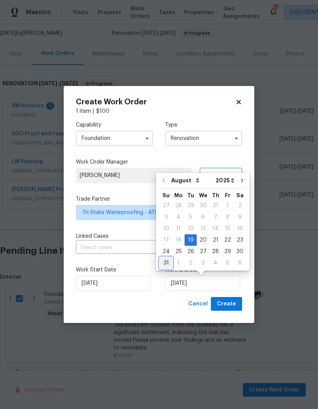
click at [168, 263] on div "31" at bounding box center [166, 262] width 13 height 11
type input "[DATE]"
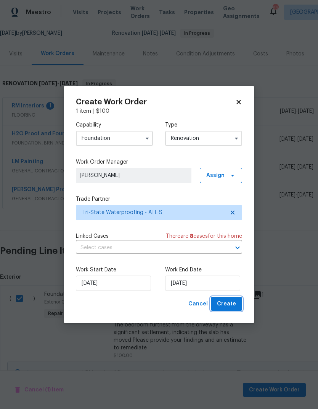
click at [226, 305] on span "Create" at bounding box center [226, 304] width 19 height 10
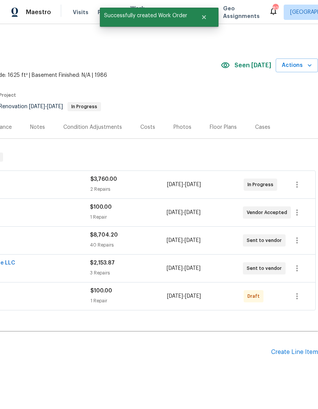
scroll to position [0, 113]
click at [296, 294] on icon "button" at bounding box center [297, 295] width 9 height 9
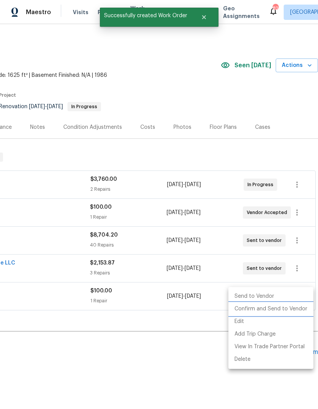
click at [282, 308] on li "Confirm and Send to Vendor" at bounding box center [271, 308] width 85 height 13
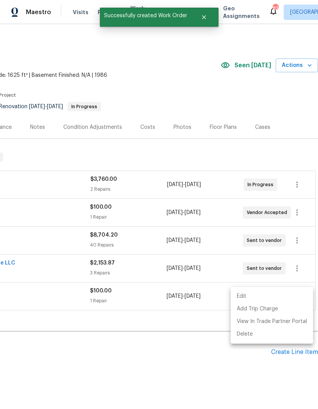
click at [238, 160] on div at bounding box center [159, 204] width 318 height 409
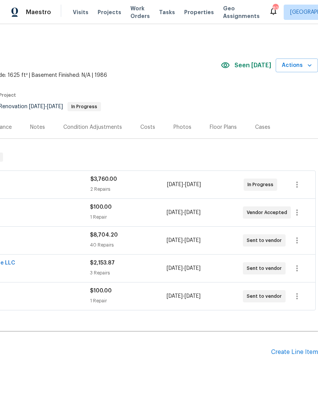
click at [193, 357] on h2 "Pending Line Items" at bounding box center [79, 352] width 384 height 36
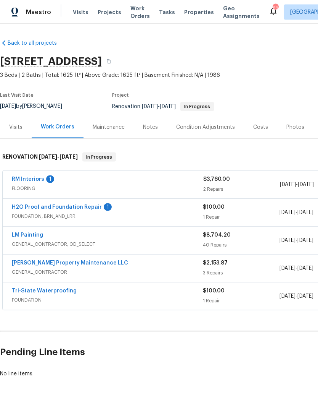
scroll to position [0, 0]
click at [58, 204] on link "H2O Proof and Foundation Repair" at bounding box center [57, 206] width 90 height 5
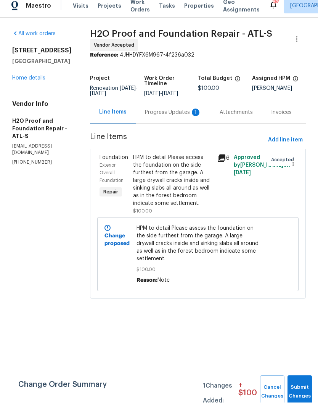
scroll to position [0, 0]
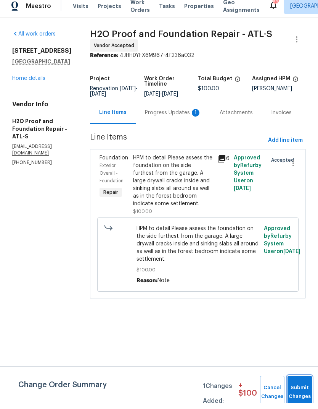
click at [297, 386] on button "Submit Changes" at bounding box center [300, 397] width 24 height 33
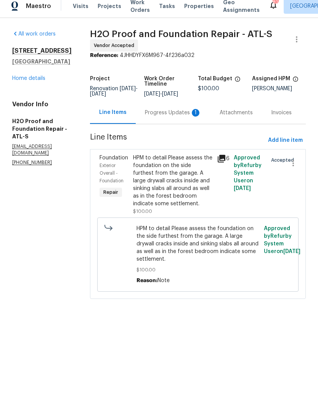
click at [147, 115] on div "Progress Updates 1" at bounding box center [173, 119] width 57 height 8
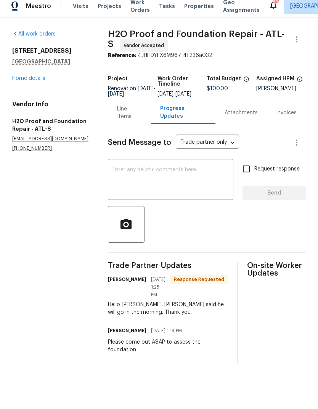
click at [194, 182] on textarea at bounding box center [171, 186] width 116 height 27
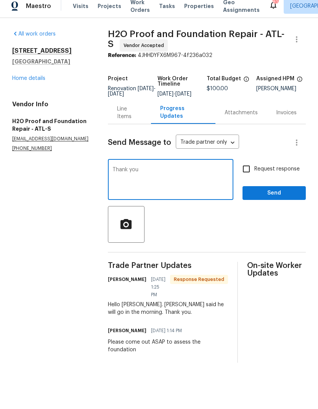
type textarea "Thank you"
click at [273, 199] on span "Send" at bounding box center [274, 199] width 51 height 10
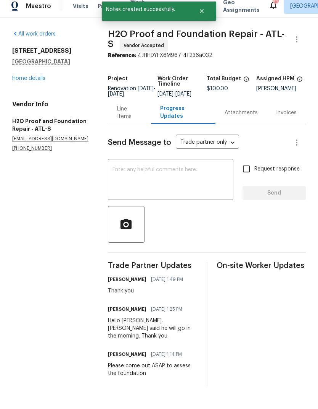
click at [41, 82] on link "Home details" at bounding box center [28, 84] width 33 height 5
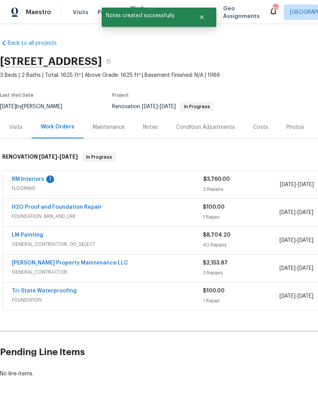
scroll to position [0, 0]
click at [207, 12] on button "Close" at bounding box center [201, 17] width 25 height 15
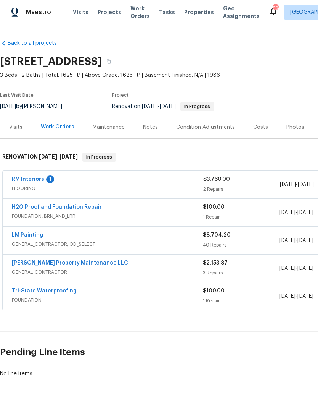
scroll to position [0, 0]
